Goal: Information Seeking & Learning: Learn about a topic

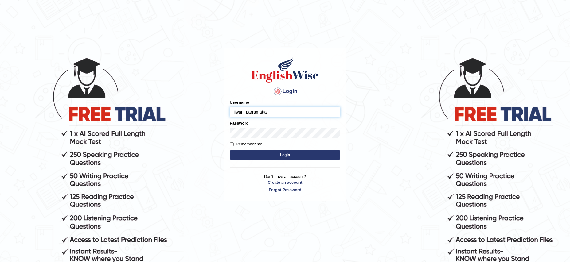
scroll to position [1, 0]
type input "jiwan_parramatta"
click at [231, 145] on input "Remember me" at bounding box center [232, 144] width 4 height 4
checkbox input "true"
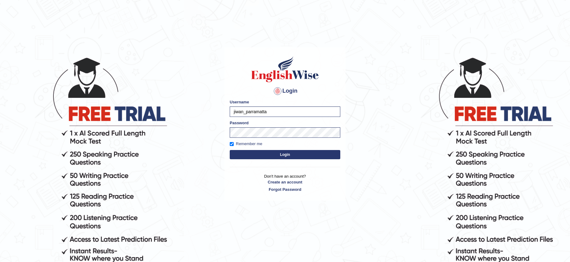
click at [283, 156] on button "Login" at bounding box center [285, 154] width 110 height 9
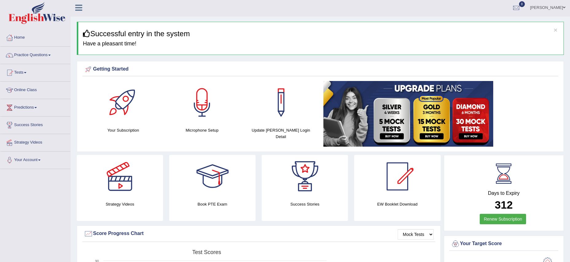
scroll to position [2, 0]
click at [46, 55] on link "Practice Questions" at bounding box center [35, 53] width 70 height 15
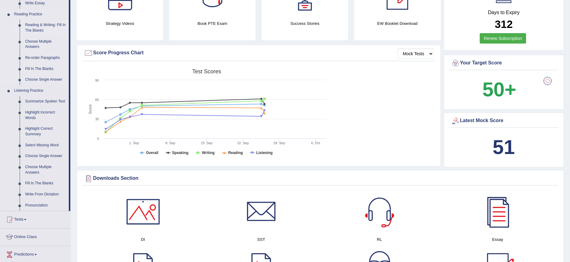
scroll to position [183, 0]
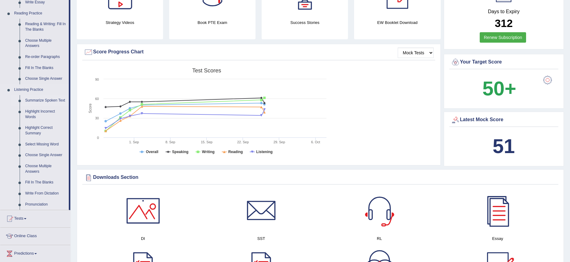
click at [35, 99] on link "Summarize Spoken Text" at bounding box center [45, 100] width 46 height 11
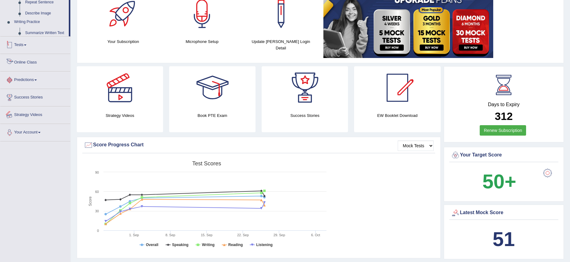
scroll to position [148, 0]
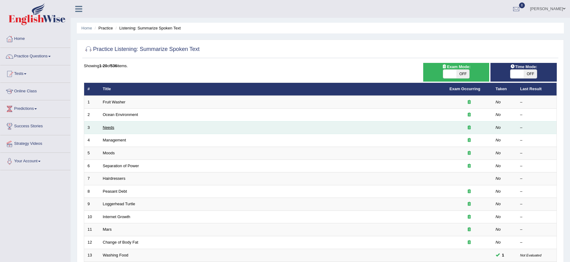
click at [112, 128] on link "Needs" at bounding box center [109, 127] width 12 height 5
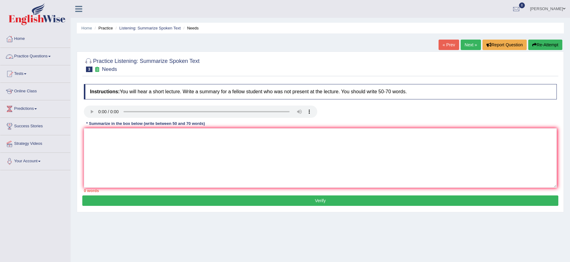
click at [47, 56] on link "Practice Questions" at bounding box center [35, 55] width 70 height 15
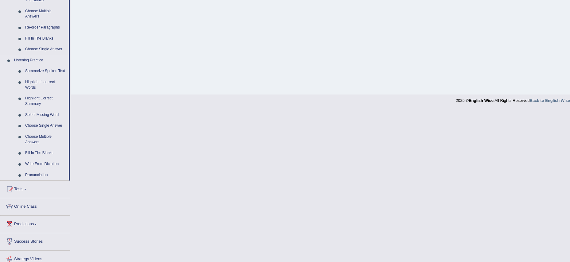
scroll to position [213, 0]
click at [37, 180] on link "Pronunciation" at bounding box center [45, 174] width 46 height 11
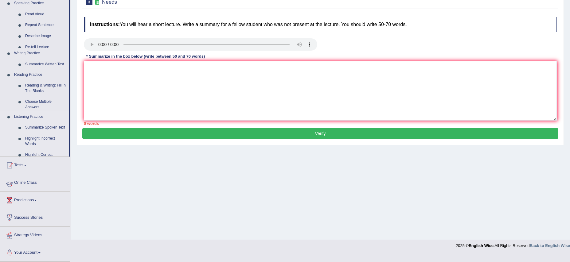
scroll to position [60, 0]
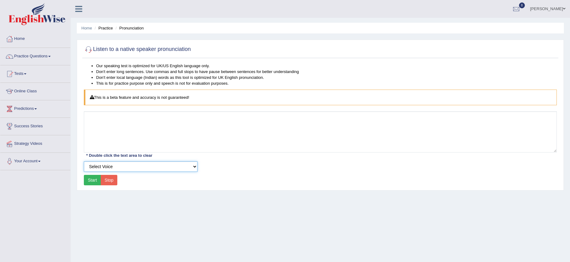
click at [134, 168] on select "Select Voice UK English [DEMOGRAPHIC_DATA] UK English [DEMOGRAPHIC_DATA]" at bounding box center [141, 166] width 114 height 10
select select "50"
click at [91, 179] on button "Start" at bounding box center [92, 180] width 17 height 10
click at [51, 56] on span at bounding box center [49, 56] width 2 height 1
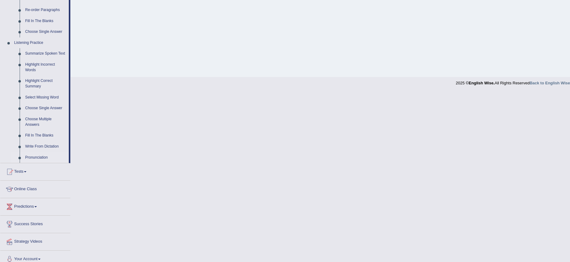
scroll to position [235, 0]
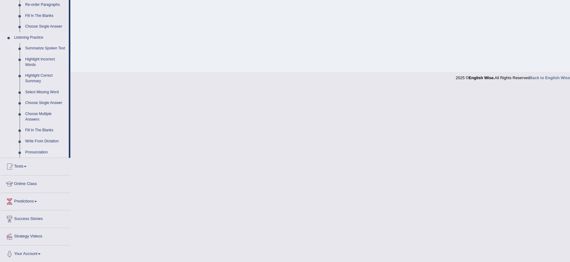
click at [35, 49] on link "Summarize Spoken Text" at bounding box center [45, 48] width 46 height 11
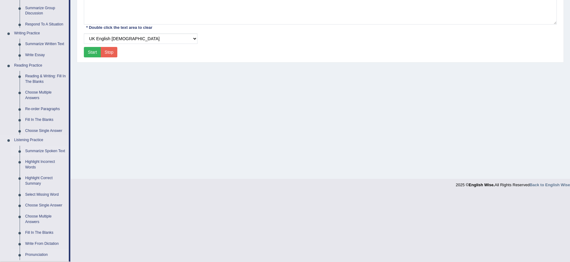
scroll to position [60, 0]
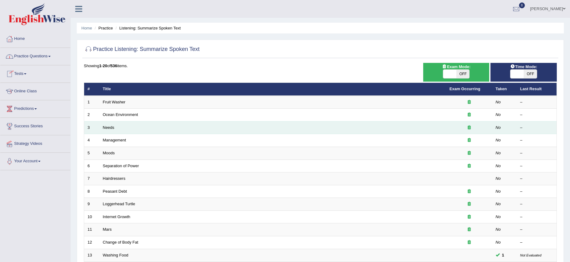
click at [110, 130] on td "Needs" at bounding box center [272, 127] width 346 height 13
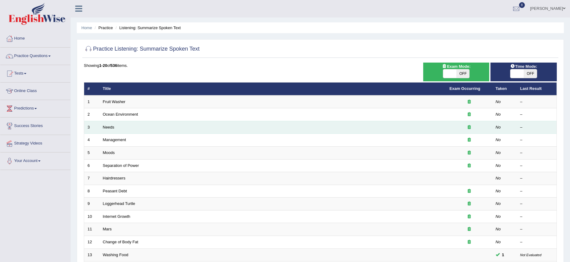
scroll to position [1, 0]
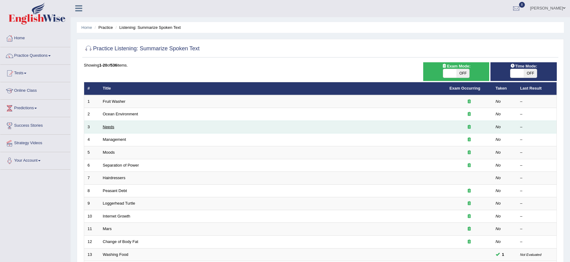
click at [110, 127] on link "Needs" at bounding box center [109, 127] width 12 height 5
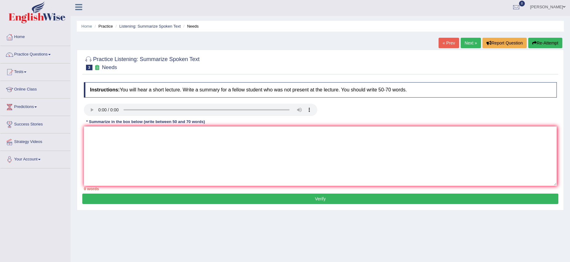
scroll to position [1, 0]
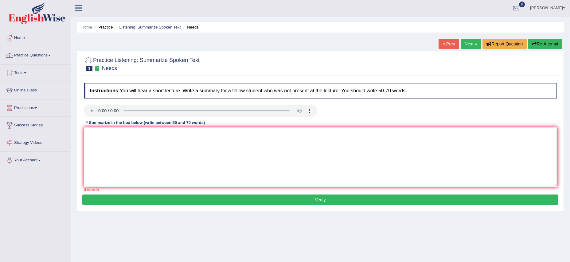
click at [53, 54] on link "Practice Questions" at bounding box center [35, 54] width 70 height 15
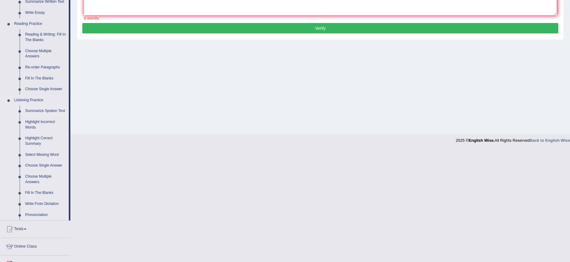
scroll to position [178, 0]
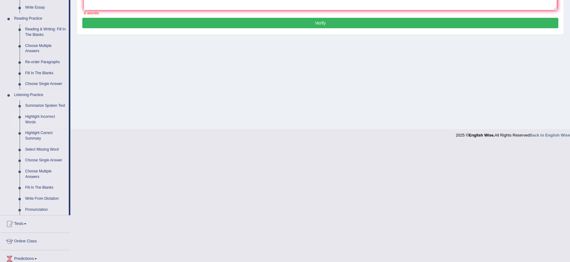
click at [33, 122] on link "Highlight Incorrect Words" at bounding box center [45, 119] width 46 height 16
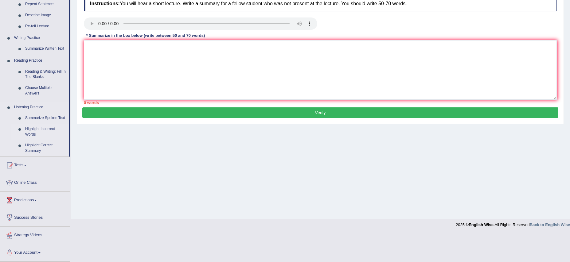
scroll to position [60, 0]
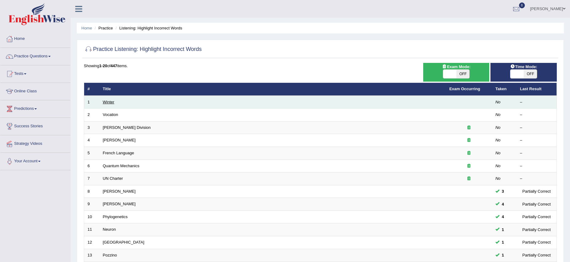
click at [108, 103] on link "Winter" at bounding box center [109, 102] width 12 height 5
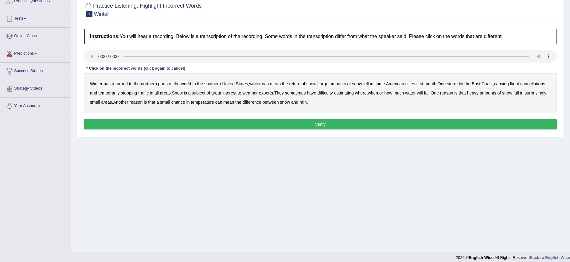
scroll to position [60, 0]
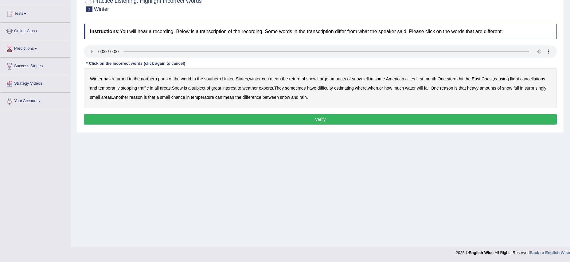
click at [215, 80] on b "southern" at bounding box center [212, 78] width 17 height 5
click at [423, 80] on b "first" at bounding box center [419, 78] width 7 height 5
click at [159, 89] on b "all" at bounding box center [156, 88] width 4 height 5
click at [415, 88] on b "water" at bounding box center [410, 88] width 10 height 5
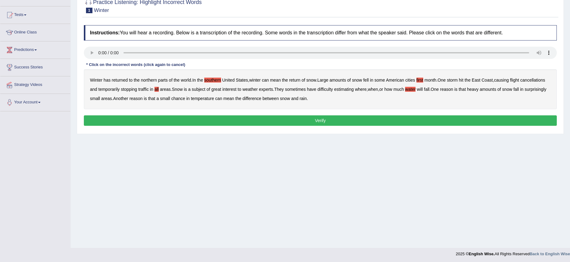
click at [185, 97] on b "chance" at bounding box center [178, 98] width 14 height 5
click at [318, 123] on button "Verify" at bounding box center [320, 120] width 473 height 10
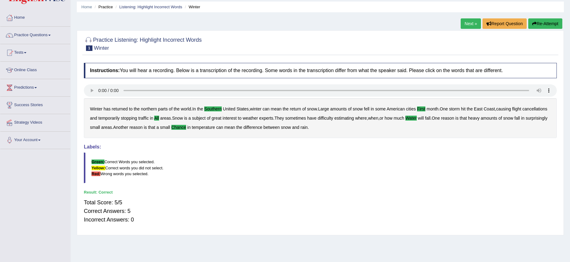
scroll to position [0, 0]
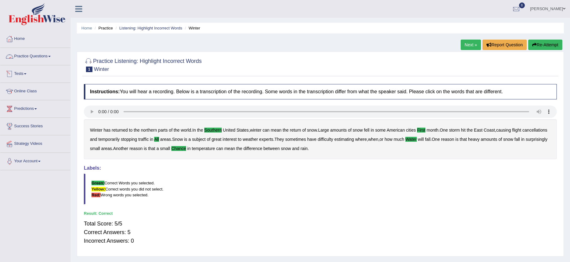
click at [52, 57] on link "Practice Questions" at bounding box center [35, 55] width 70 height 15
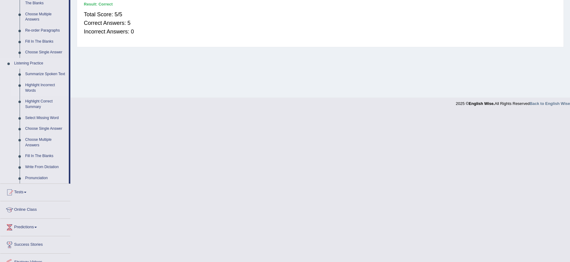
scroll to position [210, 0]
click at [33, 92] on link "Highlight Incorrect Words" at bounding box center [45, 87] width 46 height 16
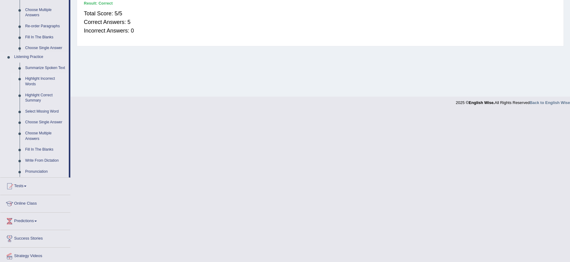
scroll to position [100, 0]
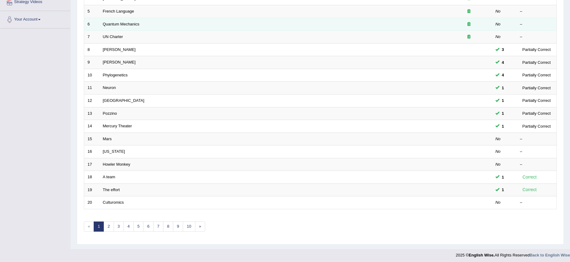
scroll to position [144, 0]
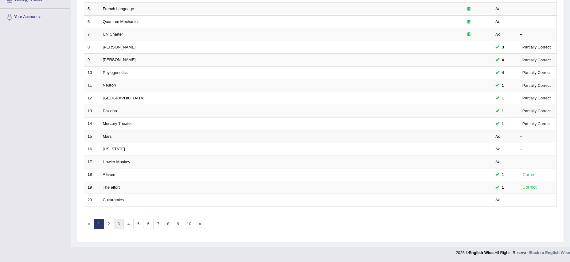
click at [118, 225] on link "3" at bounding box center [119, 224] width 10 height 10
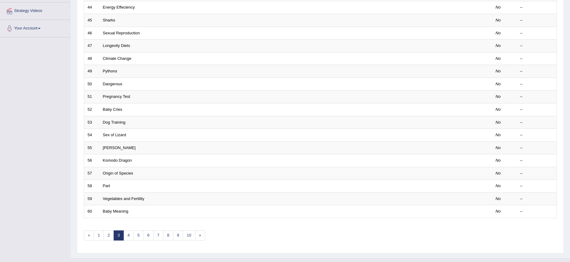
scroll to position [131, 0]
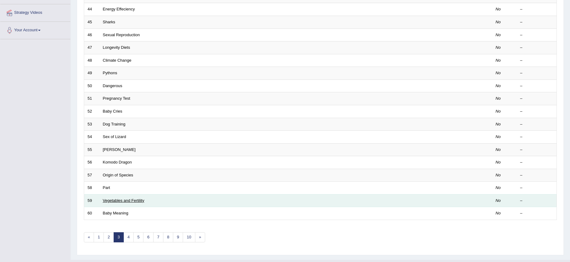
click at [117, 201] on link "Vegetables and Fertility" at bounding box center [123, 200] width 41 height 5
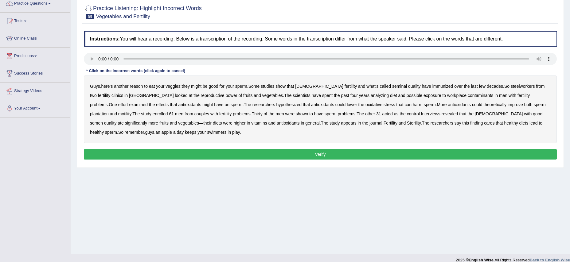
scroll to position [57, 0]
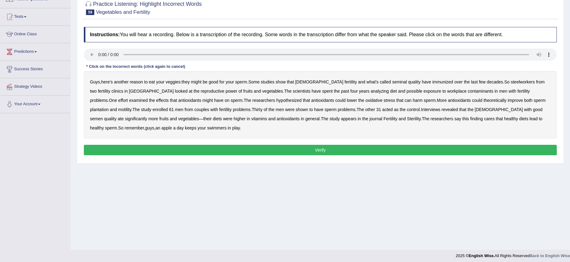
click at [432, 82] on b "immunized" at bounding box center [442, 81] width 21 height 5
click at [510, 82] on b "steelworkers" at bounding box center [522, 81] width 24 height 5
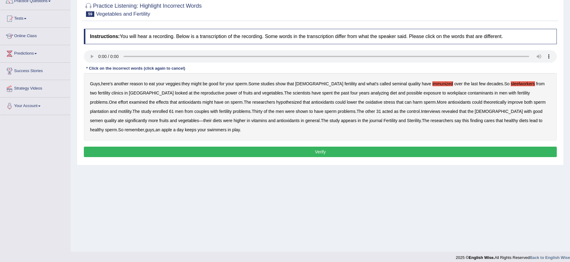
scroll to position [55, 0]
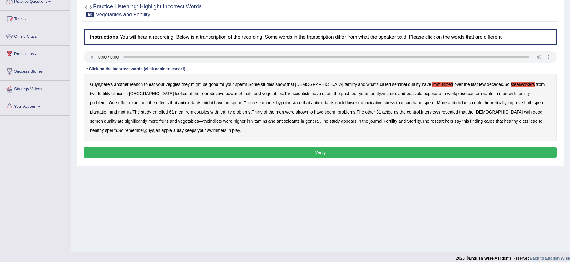
click at [109, 110] on b "plantation" at bounding box center [99, 112] width 19 height 5
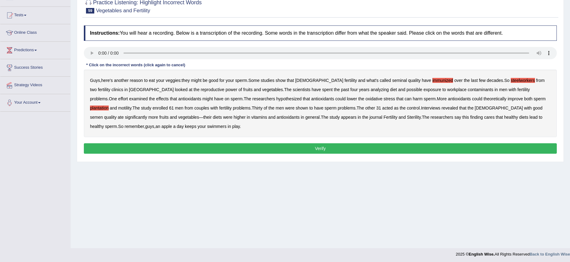
click at [319, 147] on button "Verify" at bounding box center [320, 148] width 473 height 10
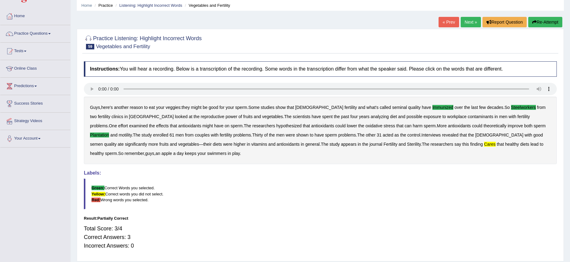
scroll to position [22, 0]
click at [464, 22] on link "Next »" at bounding box center [470, 22] width 20 height 10
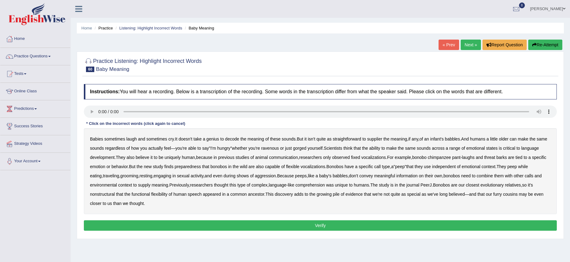
click at [461, 41] on link "Next »" at bounding box center [470, 45] width 20 height 10
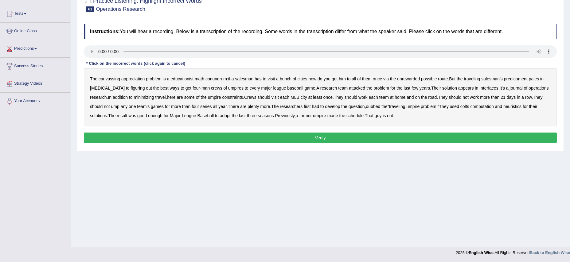
scroll to position [57, 0]
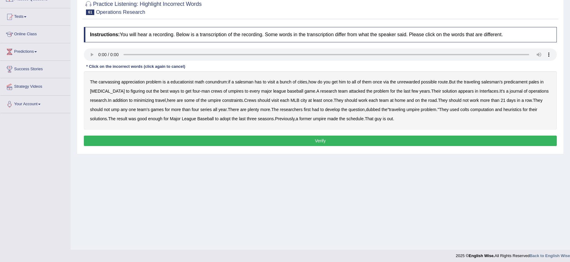
click at [111, 83] on b "canvassing" at bounding box center [109, 81] width 21 height 5
click at [184, 82] on b "educationist" at bounding box center [181, 81] width 23 height 5
click at [413, 83] on b "unrewarded" at bounding box center [408, 81] width 23 height 5
click at [112, 92] on b "[MEDICAL_DATA]" at bounding box center [107, 91] width 35 height 5
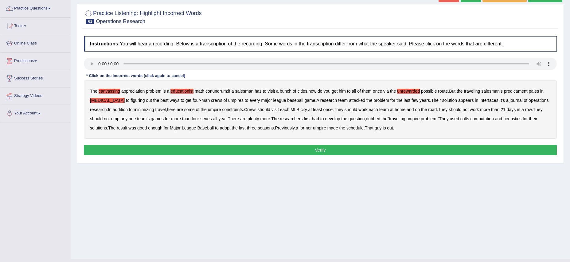
scroll to position [48, 0]
click at [119, 119] on b "ump" at bounding box center [115, 119] width 8 height 5
click at [499, 122] on div "The canvassing appreciation problem is a educationist math conundrum : if a sal…" at bounding box center [320, 110] width 473 height 58
click at [469, 120] on b "colts" at bounding box center [464, 119] width 9 height 5
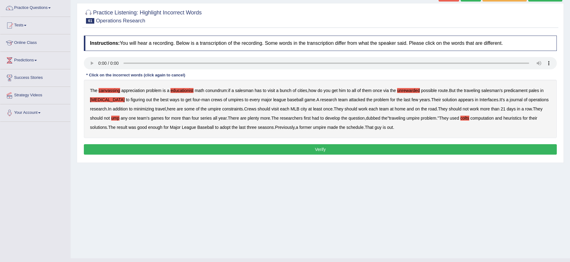
click at [320, 152] on button "Verify" at bounding box center [320, 149] width 473 height 10
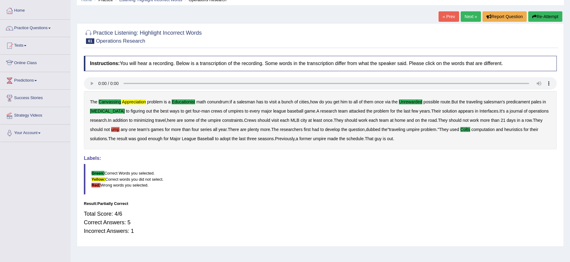
scroll to position [29, 0]
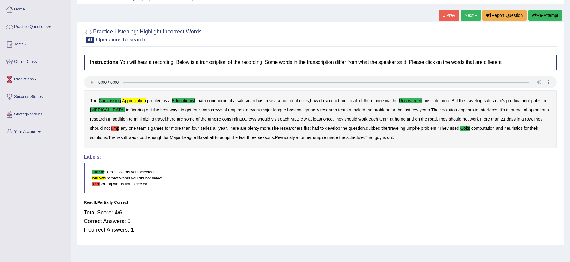
click at [54, 28] on link "Practice Questions" at bounding box center [35, 25] width 70 height 15
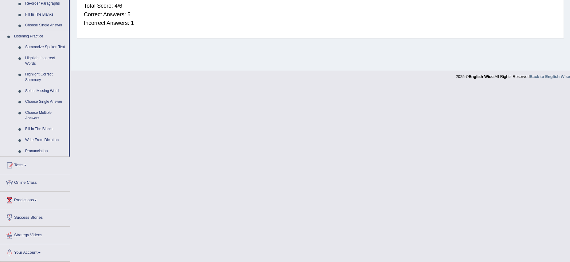
scroll to position [241, 0]
click at [39, 140] on link "Write From Dictation" at bounding box center [45, 140] width 46 height 11
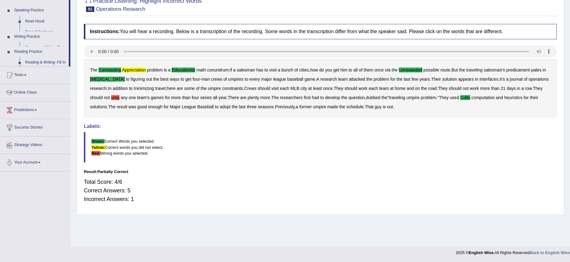
scroll to position [60, 0]
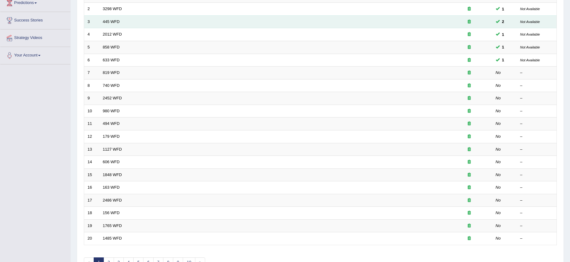
scroll to position [144, 0]
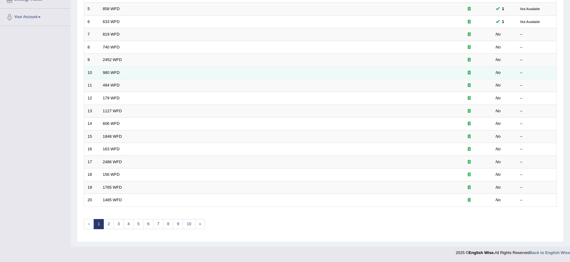
click at [110, 75] on td "980 WFD" at bounding box center [272, 72] width 346 height 13
click at [105, 73] on link "980 WFD" at bounding box center [111, 72] width 17 height 5
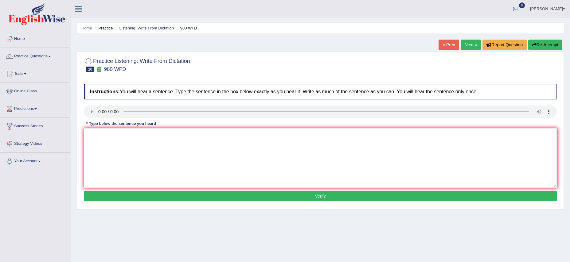
click at [467, 46] on link "Next »" at bounding box center [470, 45] width 20 height 10
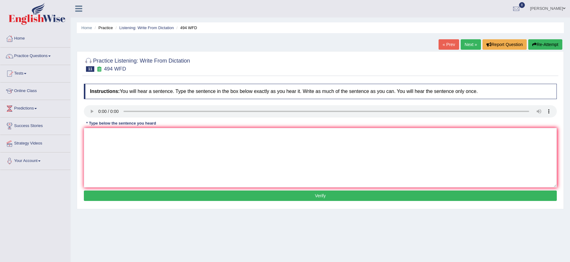
click at [466, 42] on link "Next »" at bounding box center [470, 44] width 20 height 10
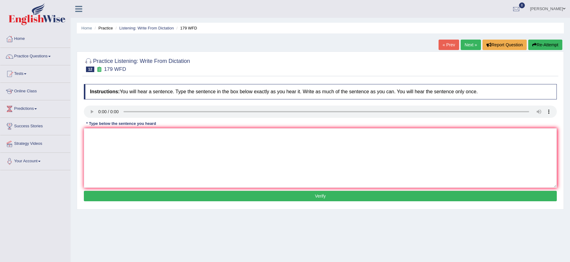
click at [471, 44] on link "Next »" at bounding box center [470, 45] width 20 height 10
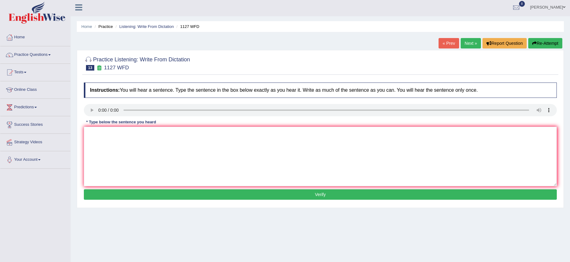
scroll to position [2, 0]
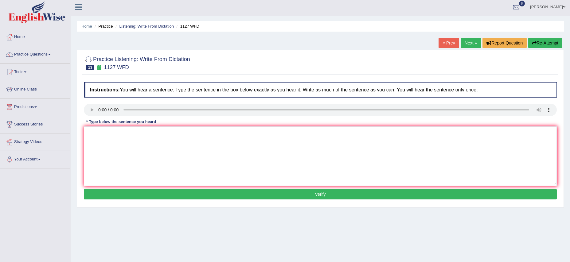
click at [463, 44] on link "Next »" at bounding box center [470, 43] width 20 height 10
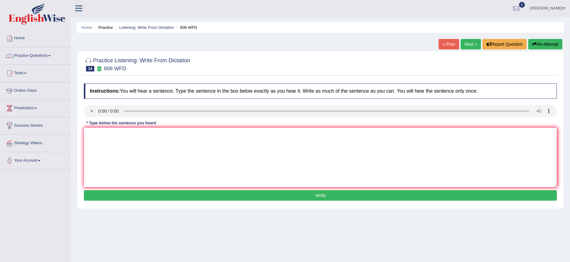
scroll to position [1, 0]
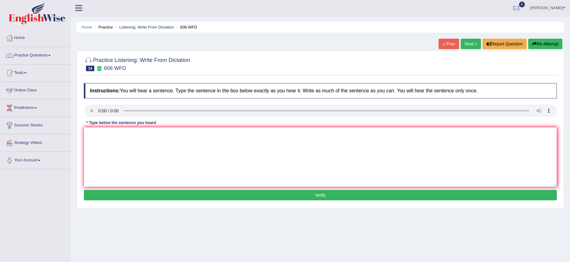
click at [464, 42] on link "Next »" at bounding box center [470, 44] width 20 height 10
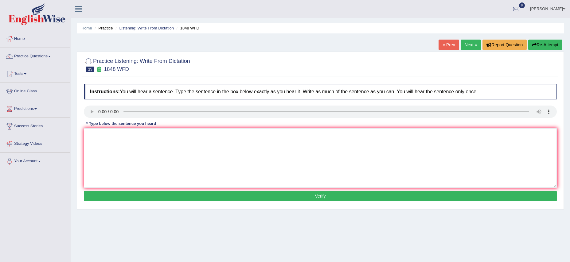
click at [471, 44] on link "Next »" at bounding box center [470, 45] width 20 height 10
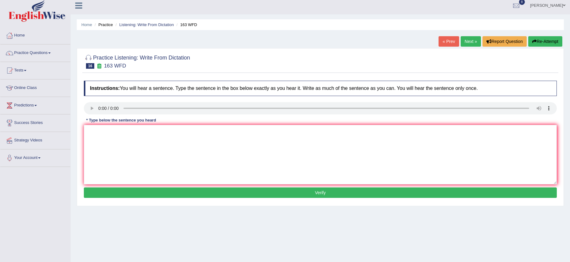
scroll to position [7, 0]
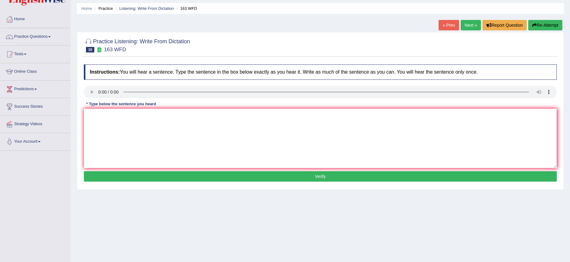
click at [223, 76] on div "Instructions: You will hear a sentence. Type the sentence in the box below exac…" at bounding box center [320, 123] width 476 height 125
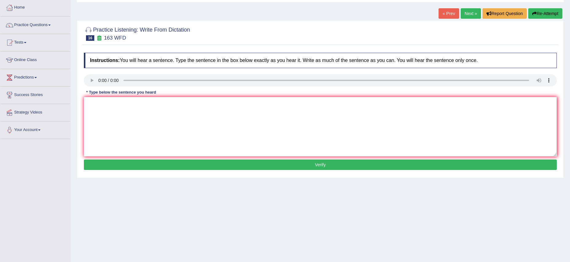
scroll to position [32, 0]
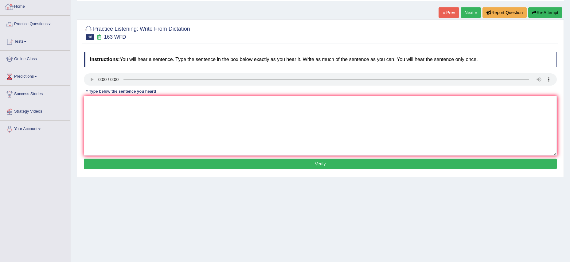
click at [51, 24] on span at bounding box center [49, 24] width 2 height 1
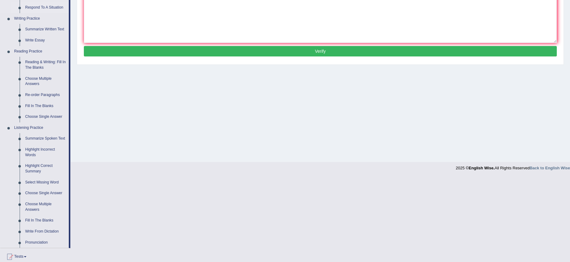
scroll to position [147, 0]
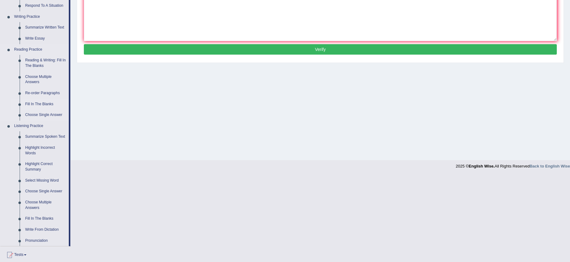
click at [37, 104] on link "Fill In The Blanks" at bounding box center [45, 104] width 46 height 11
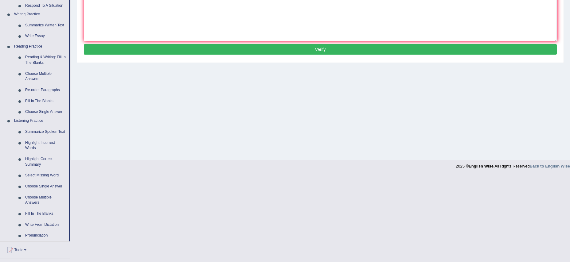
scroll to position [60, 0]
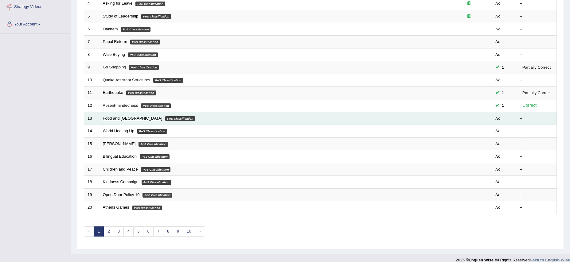
scroll to position [137, 0]
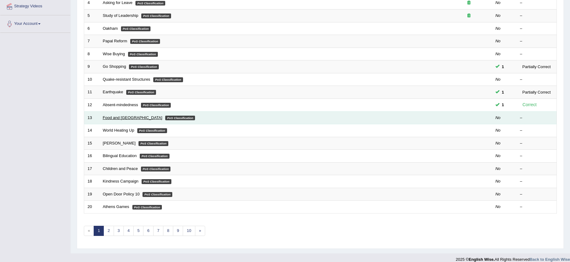
click at [124, 118] on link "Food and US" at bounding box center [133, 117] width 60 height 5
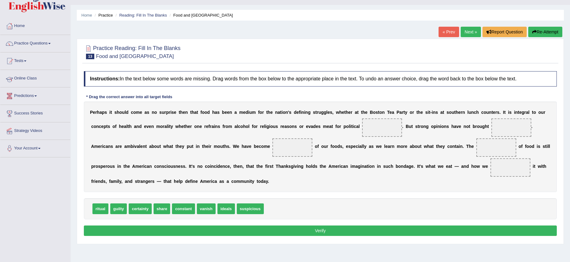
scroll to position [14, 0]
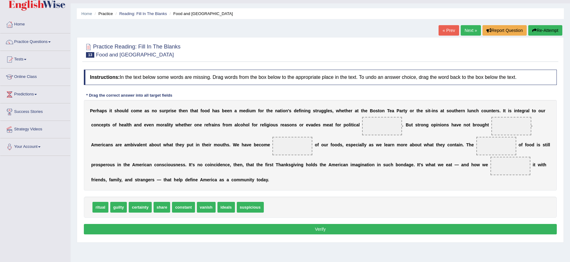
click at [53, 43] on link "Practice Questions" at bounding box center [35, 40] width 70 height 15
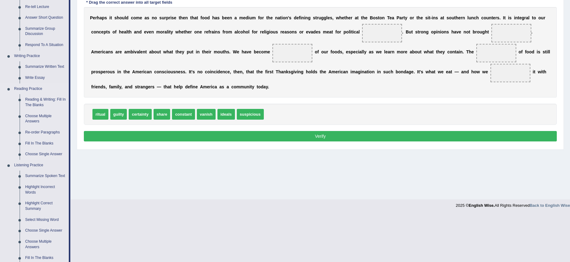
scroll to position [108, 0]
drag, startPoint x: 118, startPoint y: 115, endPoint x: 507, endPoint y: 33, distance: 397.4
drag, startPoint x: 206, startPoint y: 113, endPoint x: 282, endPoint y: 54, distance: 96.5
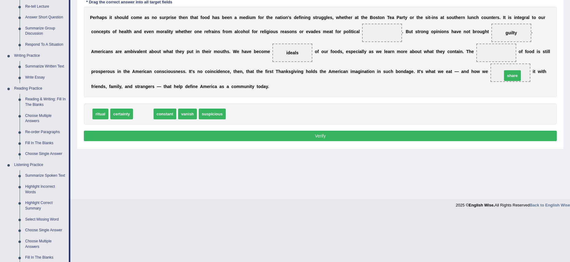
drag, startPoint x: 144, startPoint y: 117, endPoint x: 513, endPoint y: 79, distance: 370.9
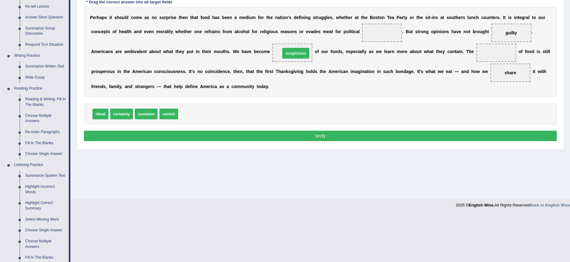
drag, startPoint x: 189, startPoint y: 114, endPoint x: 291, endPoint y: 53, distance: 118.9
drag, startPoint x: 189, startPoint y: 114, endPoint x: 376, endPoint y: 30, distance: 205.0
drag, startPoint x: 121, startPoint y: 114, endPoint x: 491, endPoint y: 53, distance: 375.0
click at [323, 136] on button "Verify" at bounding box center [320, 136] width 473 height 10
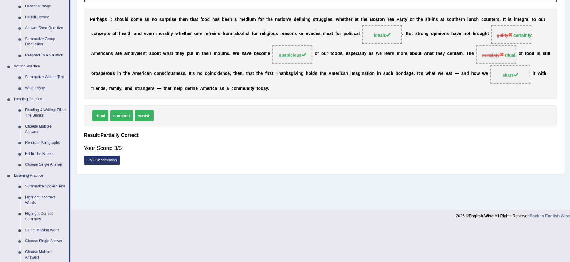
scroll to position [0, 0]
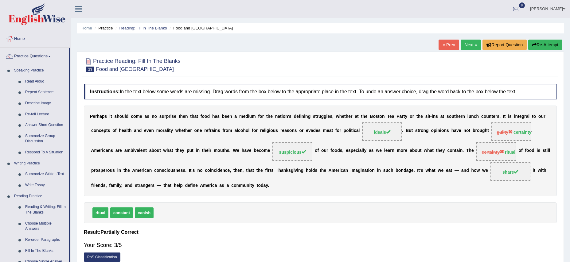
click at [466, 45] on link "Next »" at bounding box center [470, 45] width 20 height 10
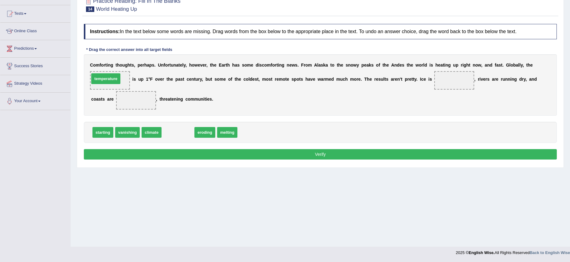
scroll to position [58, 0]
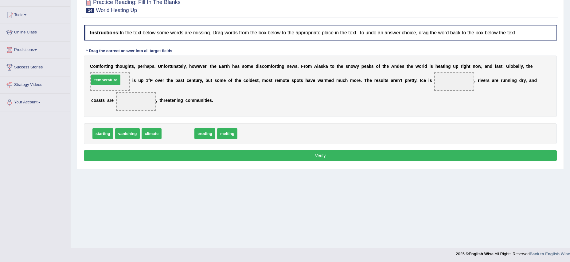
drag, startPoint x: 179, startPoint y: 136, endPoint x: 107, endPoint y: 82, distance: 89.4
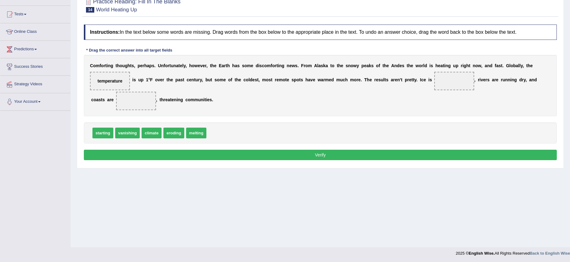
scroll to position [60, 0]
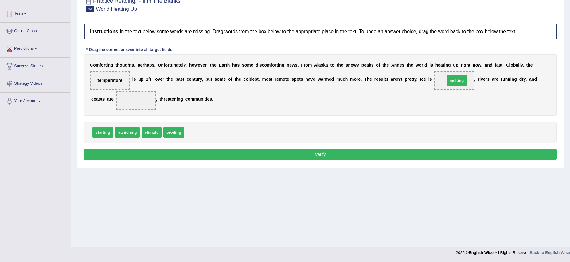
drag, startPoint x: 194, startPoint y: 133, endPoint x: 455, endPoint y: 81, distance: 265.4
drag, startPoint x: 127, startPoint y: 130, endPoint x: 138, endPoint y: 98, distance: 34.1
click at [315, 153] on button "Verify" at bounding box center [320, 154] width 473 height 10
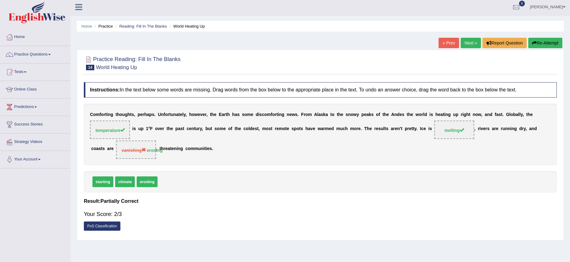
scroll to position [0, 0]
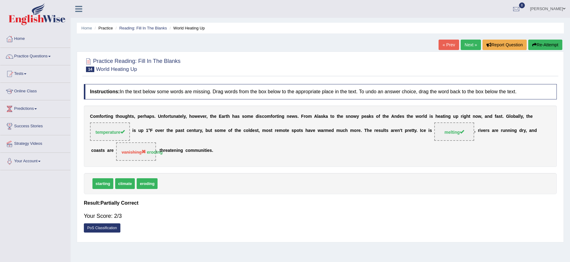
click at [467, 47] on link "Next »" at bounding box center [470, 45] width 20 height 10
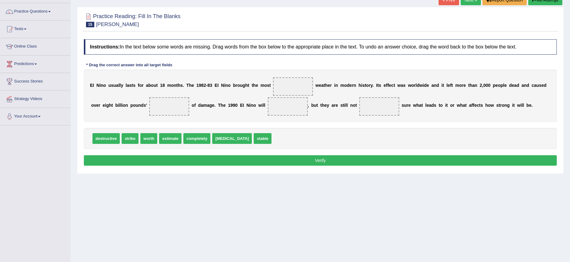
scroll to position [50, 0]
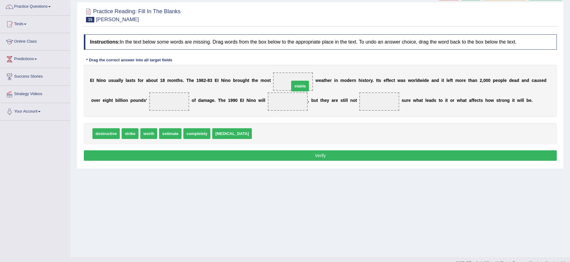
drag, startPoint x: 247, startPoint y: 136, endPoint x: 285, endPoint y: 88, distance: 60.5
drag, startPoint x: 110, startPoint y: 135, endPoint x: 302, endPoint y: 84, distance: 198.6
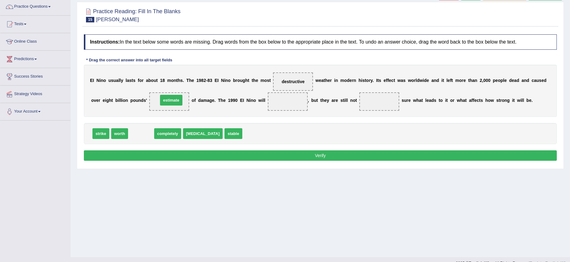
drag, startPoint x: 142, startPoint y: 134, endPoint x: 172, endPoint y: 100, distance: 45.0
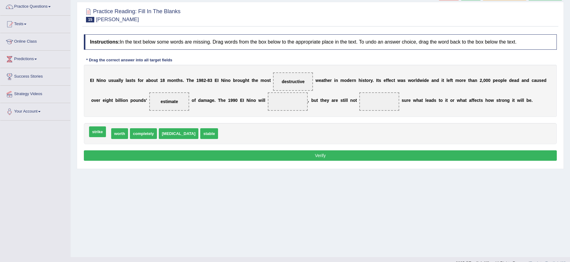
drag, startPoint x: 99, startPoint y: 133, endPoint x: 96, endPoint y: 132, distance: 3.8
drag, startPoint x: 127, startPoint y: 134, endPoint x: 380, endPoint y: 106, distance: 254.7
click at [317, 158] on button "Verify" at bounding box center [320, 155] width 473 height 10
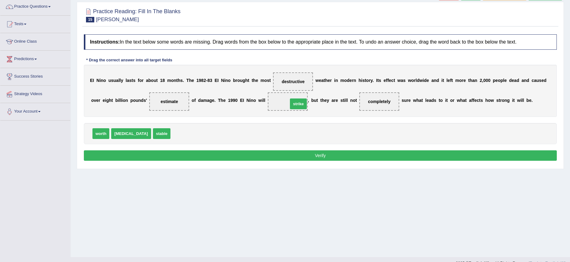
drag, startPoint x: 167, startPoint y: 137, endPoint x: 284, endPoint y: 107, distance: 120.9
click at [320, 158] on button "Verify" at bounding box center [320, 155] width 473 height 10
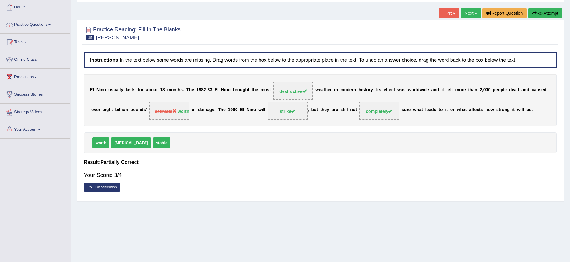
scroll to position [0, 0]
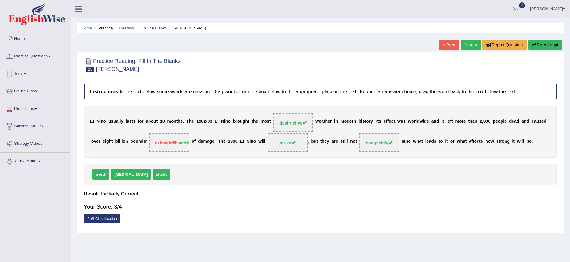
click at [465, 44] on link "Next »" at bounding box center [470, 45] width 20 height 10
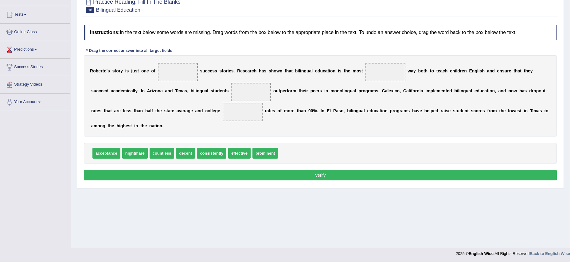
scroll to position [60, 0]
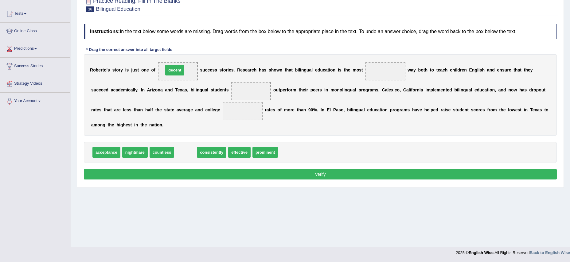
drag, startPoint x: 189, startPoint y: 152, endPoint x: 178, endPoint y: 69, distance: 82.9
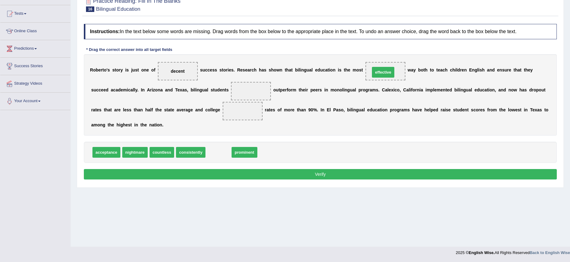
drag, startPoint x: 217, startPoint y: 152, endPoint x: 382, endPoint y: 72, distance: 183.0
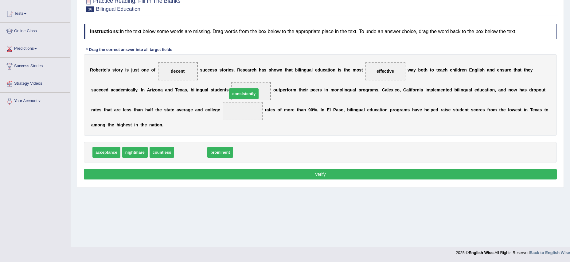
drag, startPoint x: 190, startPoint y: 154, endPoint x: 243, endPoint y: 95, distance: 79.1
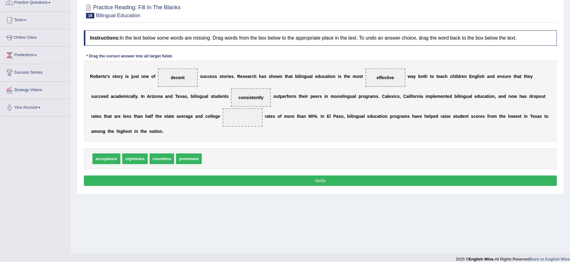
scroll to position [54, 0]
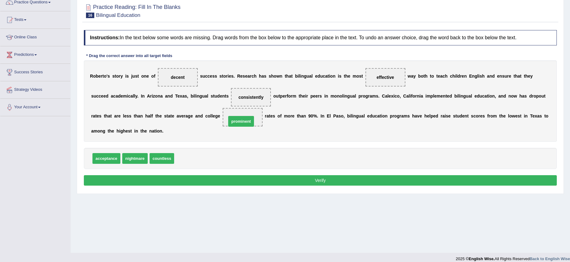
drag, startPoint x: 190, startPoint y: 159, endPoint x: 242, endPoint y: 122, distance: 64.2
click at [320, 182] on button "Verify" at bounding box center [320, 180] width 473 height 10
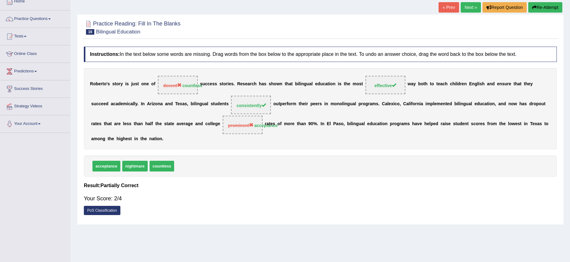
scroll to position [0, 0]
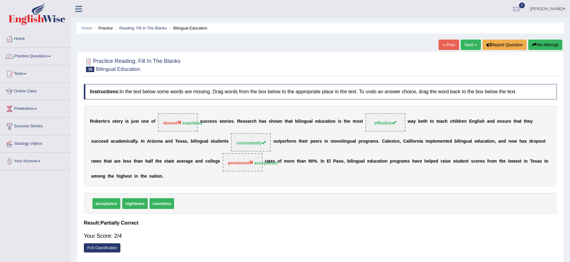
click at [464, 42] on link "Next »" at bounding box center [470, 45] width 20 height 10
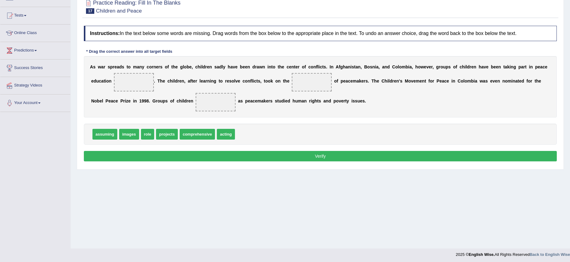
scroll to position [60, 0]
